Goal: Browse casually

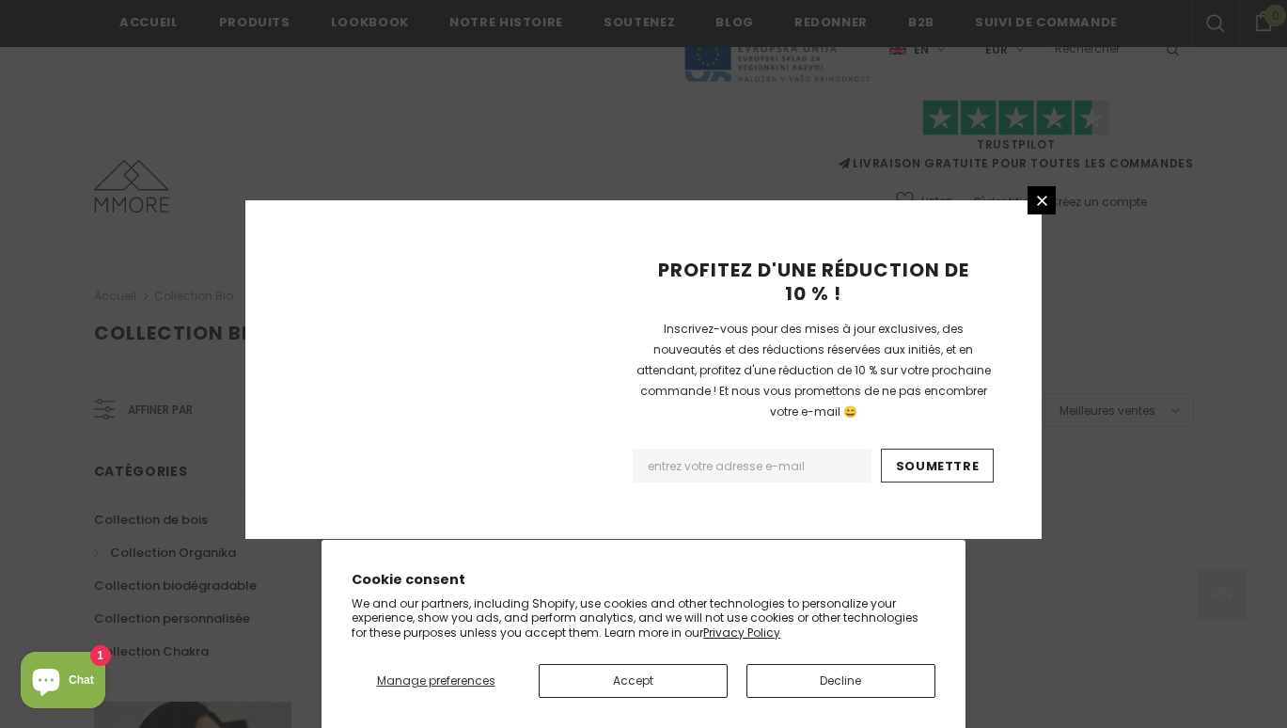
scroll to position [1245, 0]
